Goal: Check status: Check status

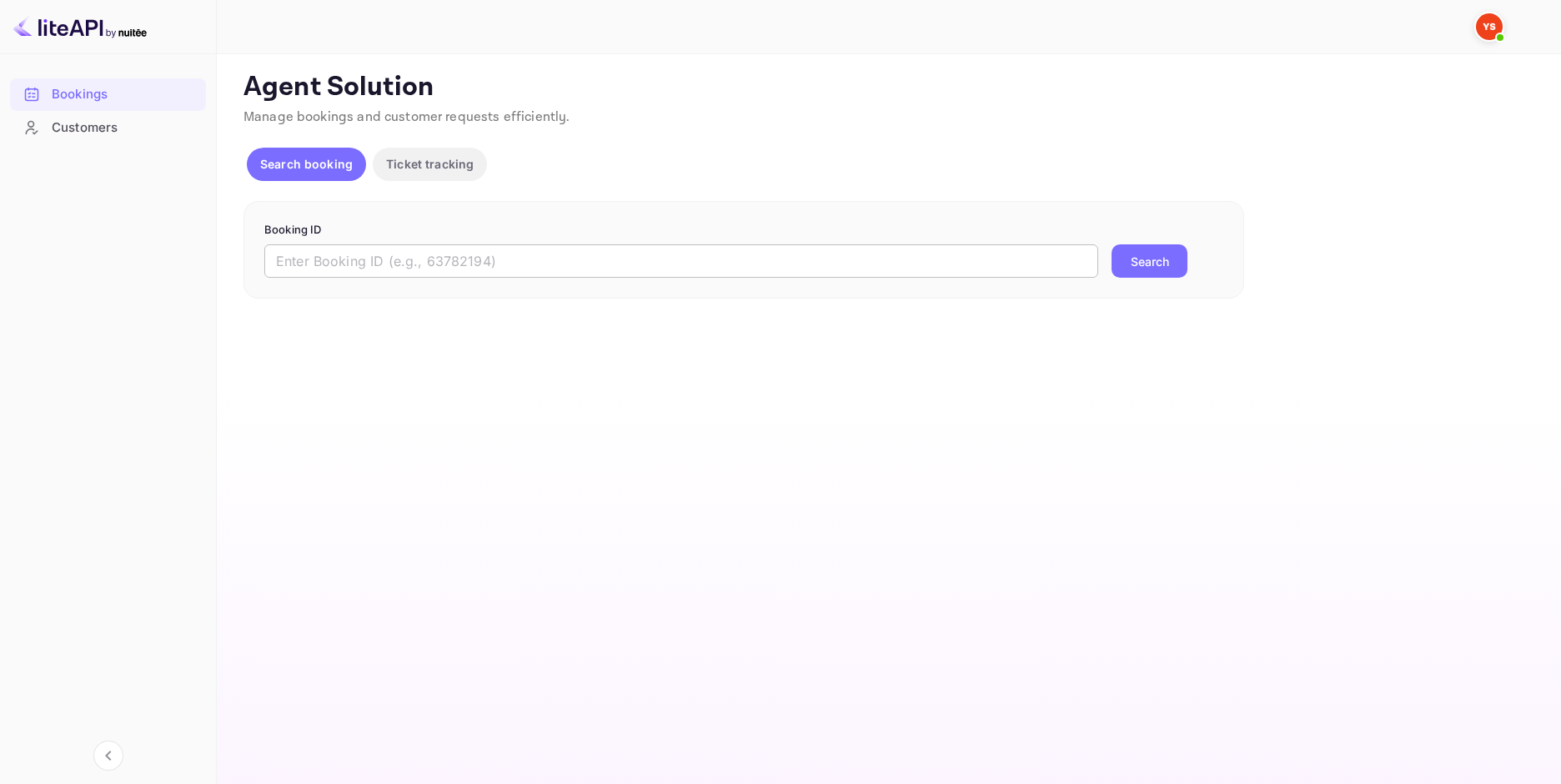
click at [557, 252] on input "text" at bounding box center [681, 261] width 834 height 34
paste input "9603565"
type input "9603565"
click at [1150, 264] on button "Search" at bounding box center [1150, 261] width 76 height 34
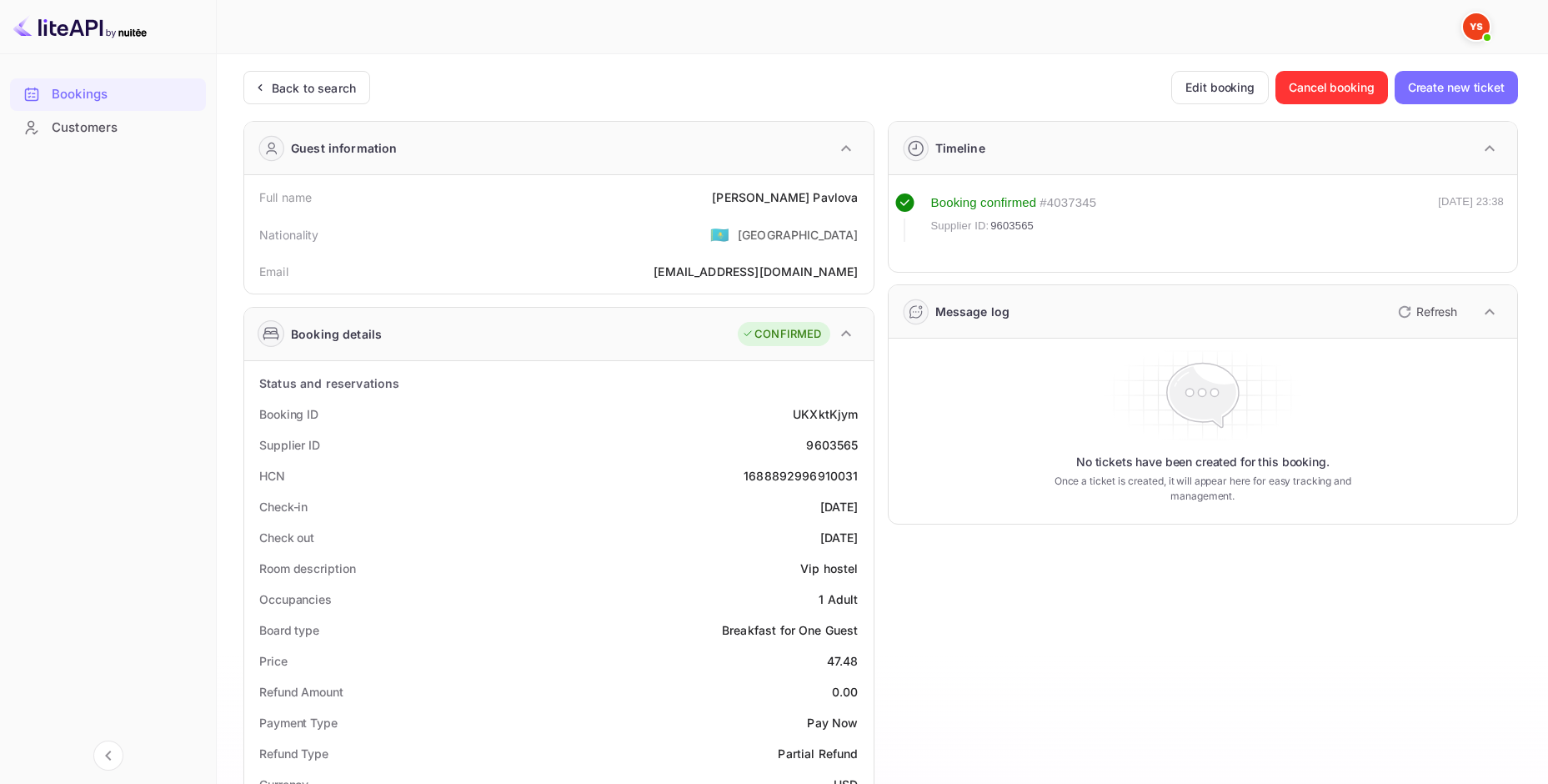
click at [834, 194] on div "[PERSON_NAME]" at bounding box center [785, 196] width 146 height 18
copy div "[PERSON_NAME]"
click at [843, 663] on div "47.48" at bounding box center [843, 661] width 32 height 18
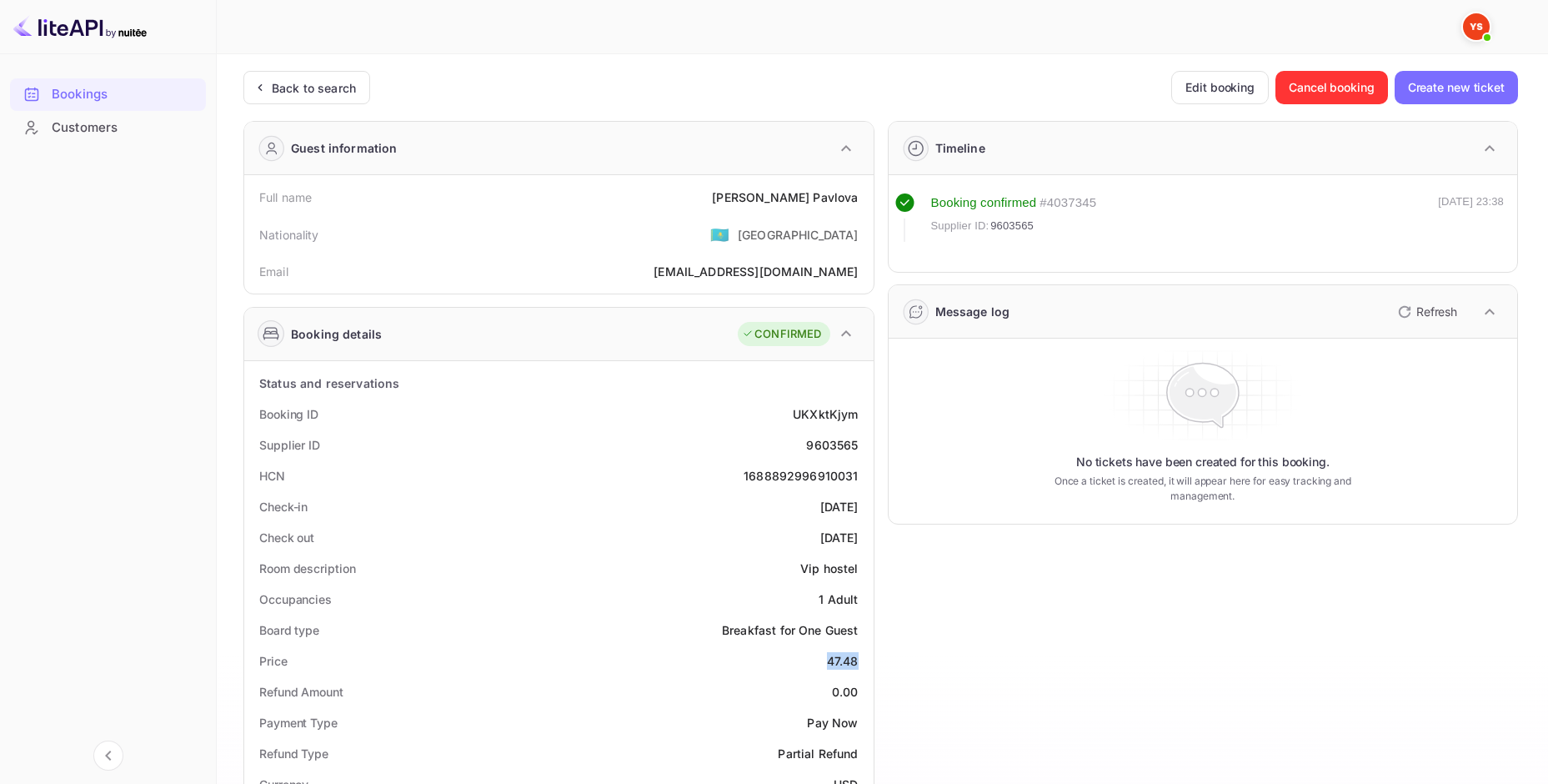
click at [843, 663] on div "47.48" at bounding box center [843, 661] width 32 height 18
copy div "47.48"
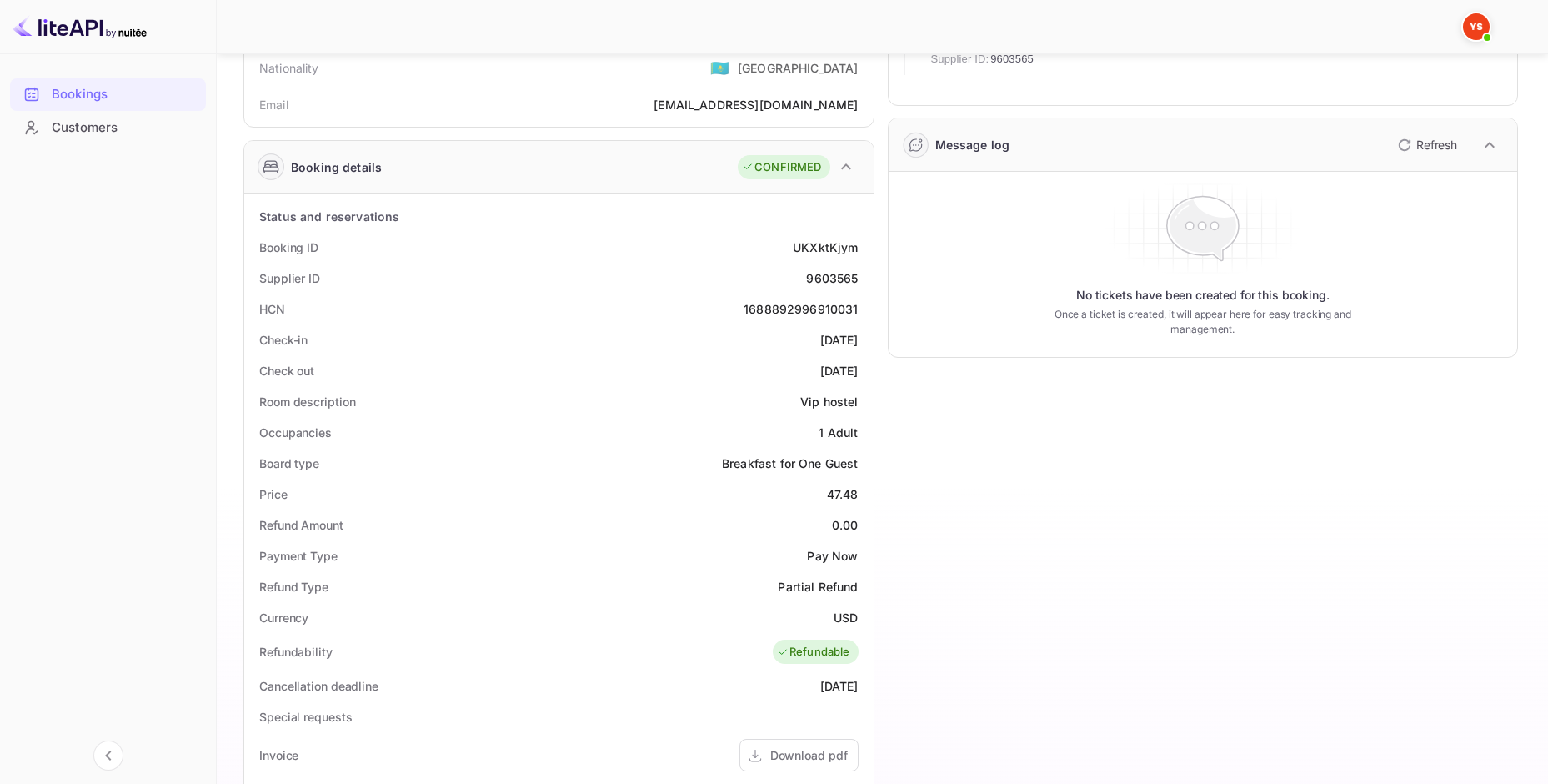
click at [852, 617] on div "USD" at bounding box center [845, 617] width 24 height 18
copy div "USD"
